Goal: Find specific page/section: Find specific page/section

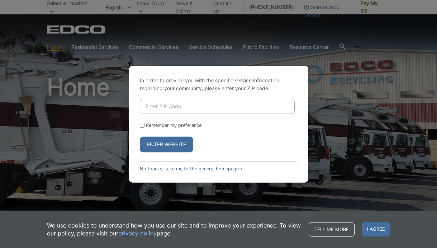
click at [110, 186] on div "In order to provide you with the specific service information regarding your co…" at bounding box center [218, 124] width 437 height 248
click at [93, 57] on div "In order to provide you with the specific service information regarding your co…" at bounding box center [218, 124] width 437 height 248
click at [152, 112] on input "Enter ZIP Code" at bounding box center [217, 106] width 155 height 15
type input "91941"
click at [140, 136] on button "Enter Website" at bounding box center [166, 144] width 53 height 16
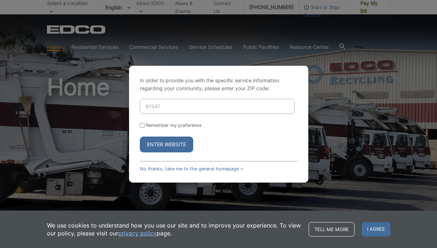
click at [156, 144] on button "Enter Website" at bounding box center [166, 144] width 53 height 16
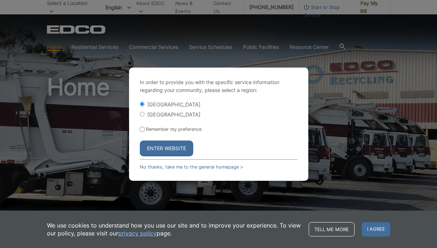
click at [159, 150] on button "Enter Website" at bounding box center [166, 148] width 53 height 16
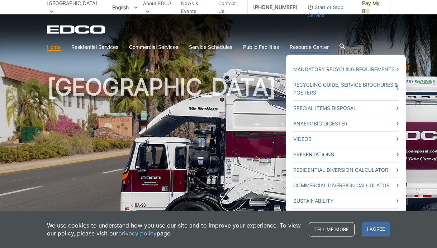
click at [317, 152] on link "Presentations" at bounding box center [345, 154] width 105 height 8
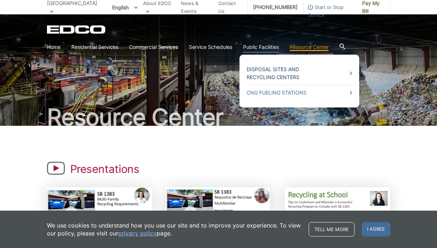
click at [265, 74] on link "Disposal Sites and Recycling Centers" at bounding box center [299, 73] width 105 height 16
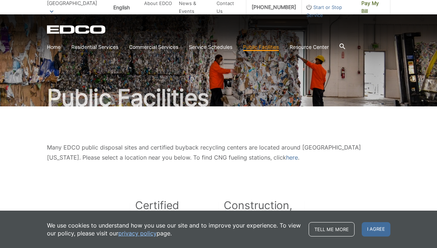
scroll to position [21, 0]
